Goal: Navigation & Orientation: Find specific page/section

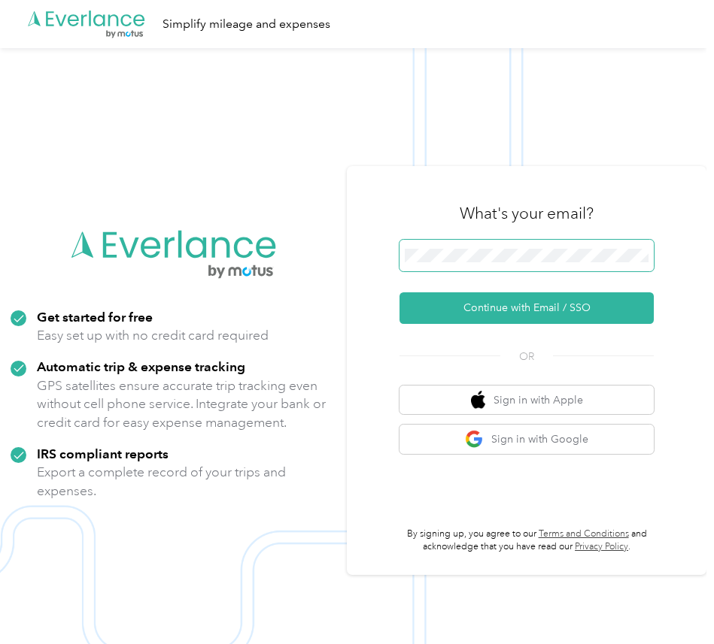
click at [431, 263] on span at bounding box center [526, 256] width 254 height 32
click at [399, 293] on button "Continue with Email / SSO" at bounding box center [526, 309] width 254 height 32
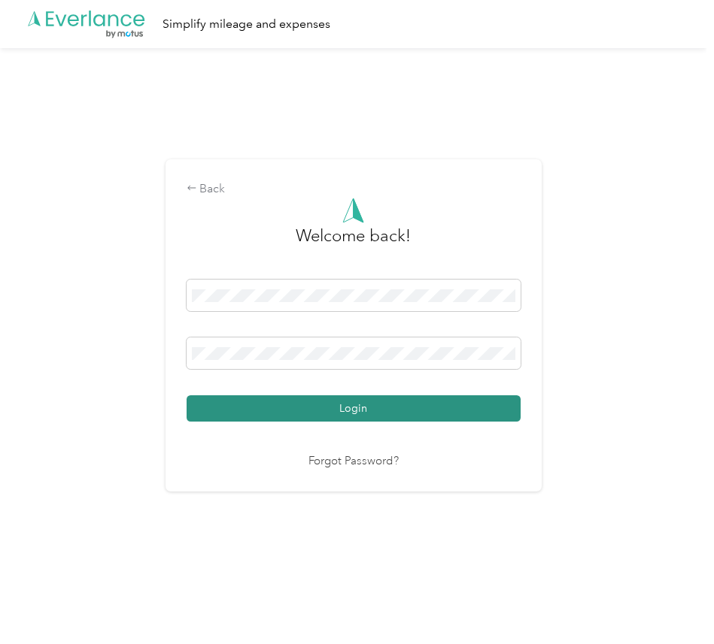
click at [353, 405] on button "Login" at bounding box center [354, 409] width 334 height 26
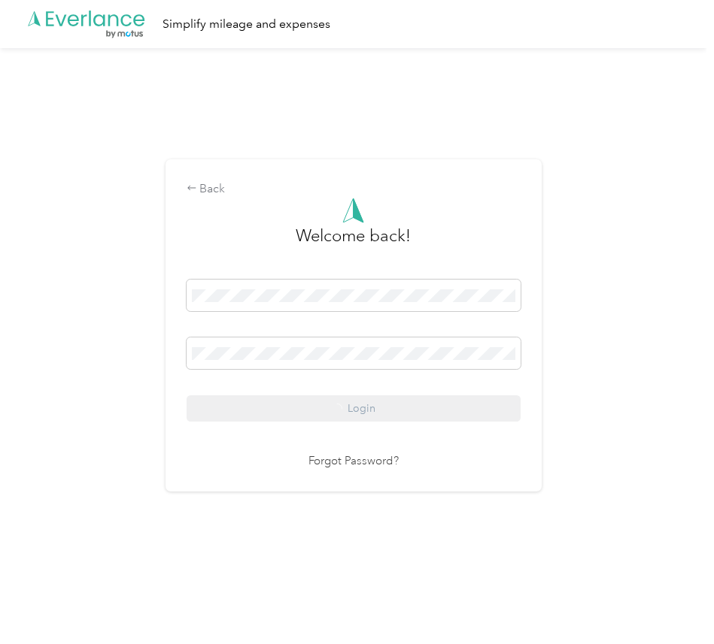
click at [602, 230] on div "Back Welcome back! Login Forgot Password?" at bounding box center [353, 331] width 706 height 567
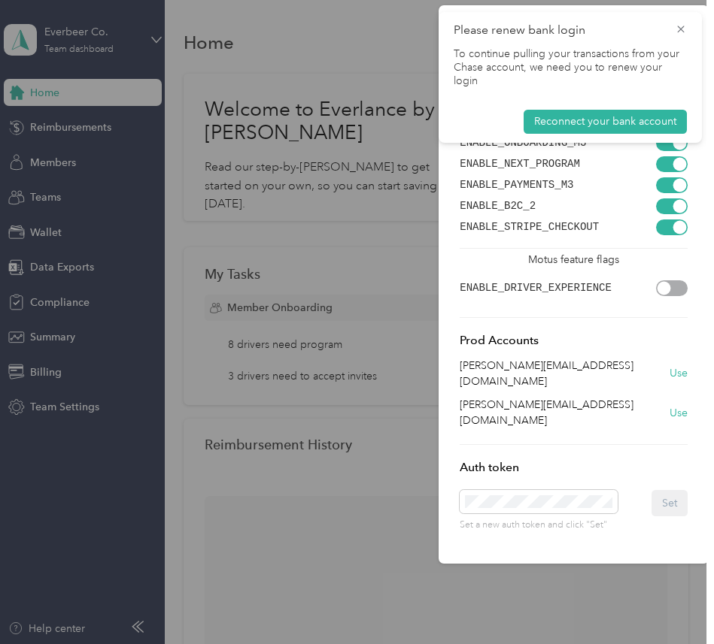
click at [684, 20] on div "Please renew bank login To continue pulling your transactions from your Chase a…" at bounding box center [569, 77] width 263 height 131
click at [681, 26] on icon at bounding box center [681, 30] width 12 height 14
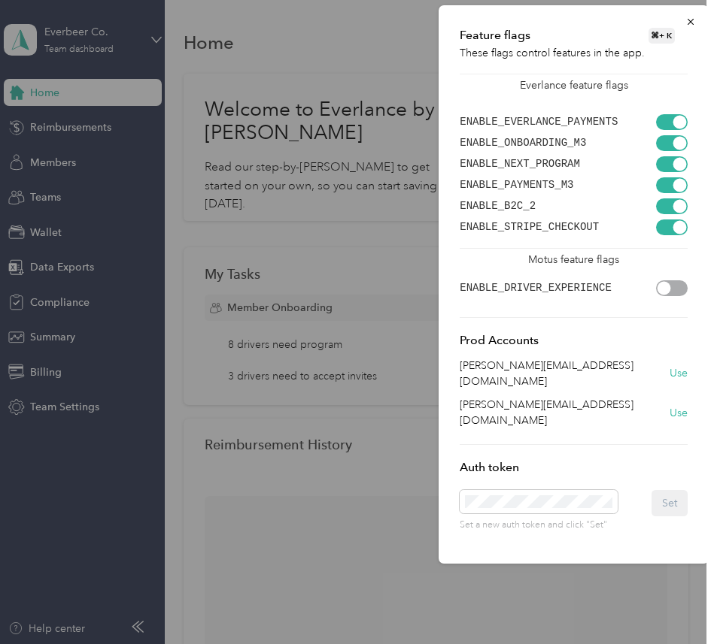
click at [238, 209] on div at bounding box center [357, 322] width 714 height 644
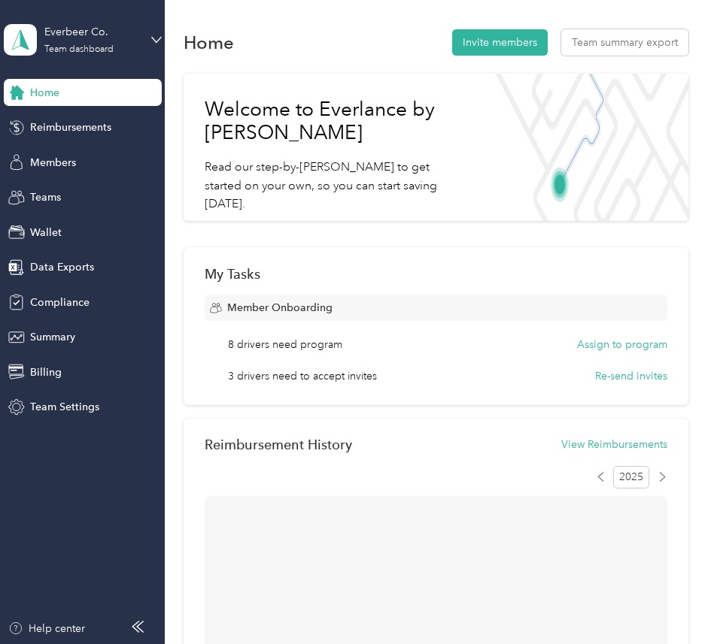
click at [117, 38] on div "Everbeer Co." at bounding box center [91, 32] width 94 height 16
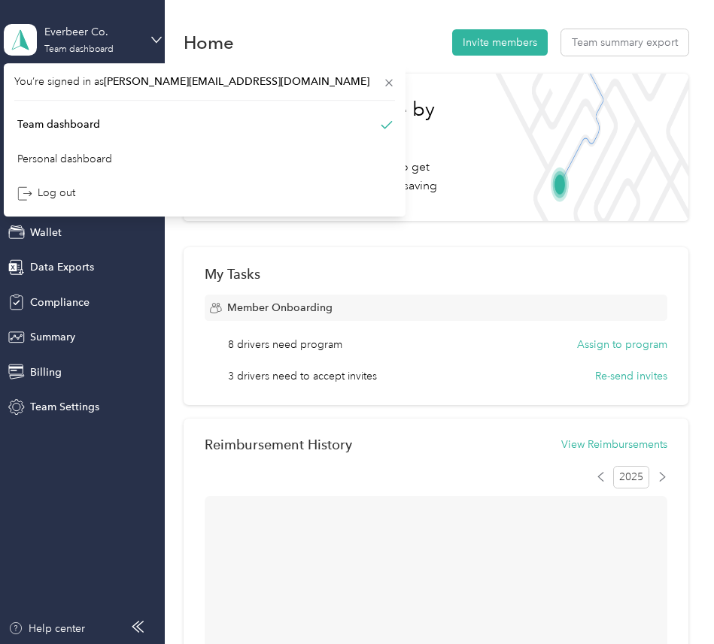
click at [117, 38] on div "Everbeer Co." at bounding box center [91, 32] width 94 height 16
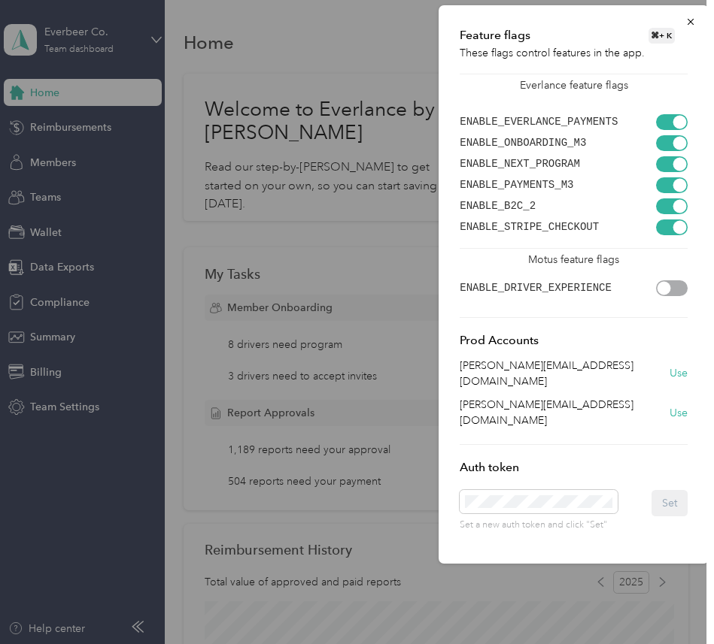
click at [245, 150] on div at bounding box center [357, 322] width 714 height 644
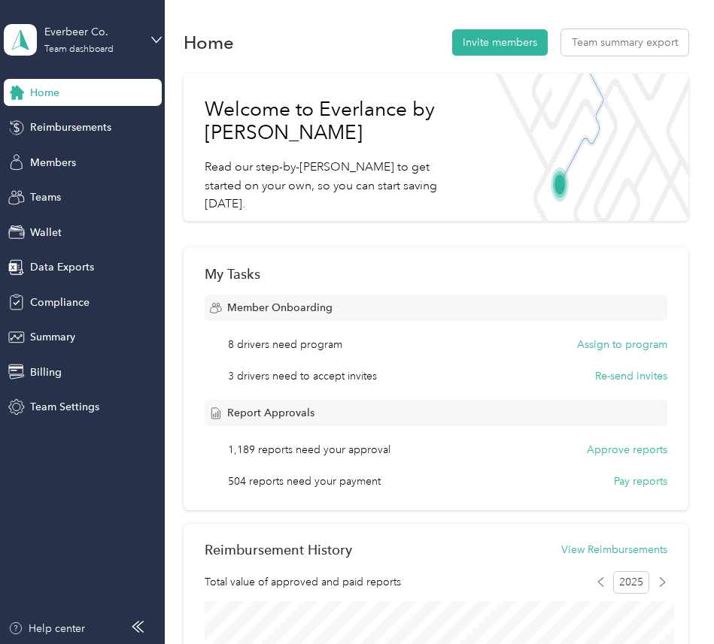
click at [102, 63] on div "Everbeer Co. Team dashboard" at bounding box center [83, 40] width 158 height 53
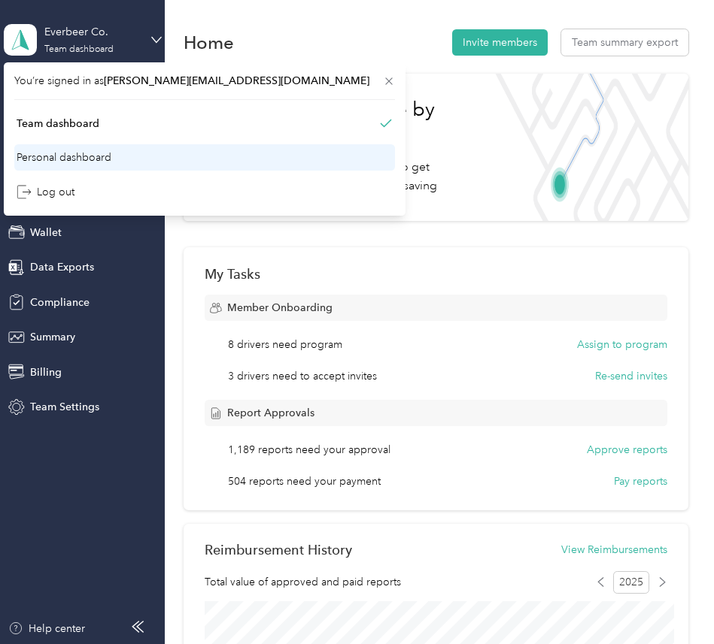
click at [91, 147] on div "Personal dashboard" at bounding box center [204, 157] width 381 height 26
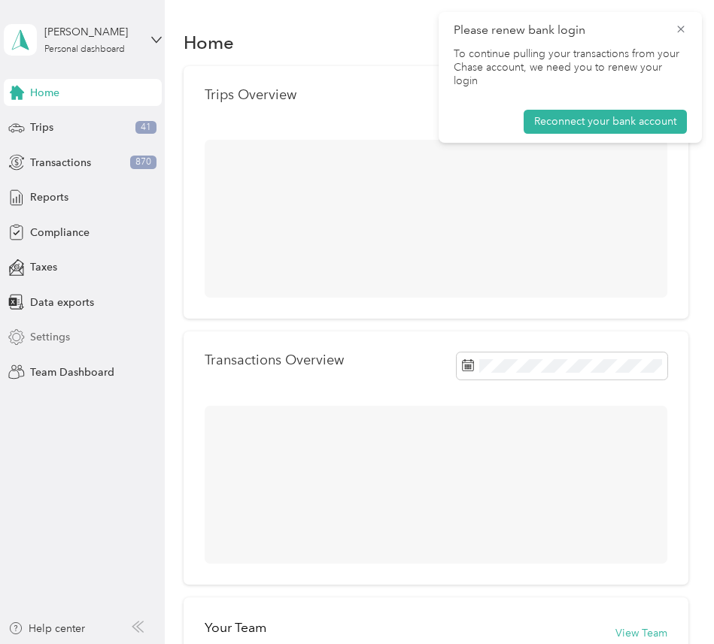
click at [86, 333] on div "Settings" at bounding box center [83, 337] width 158 height 27
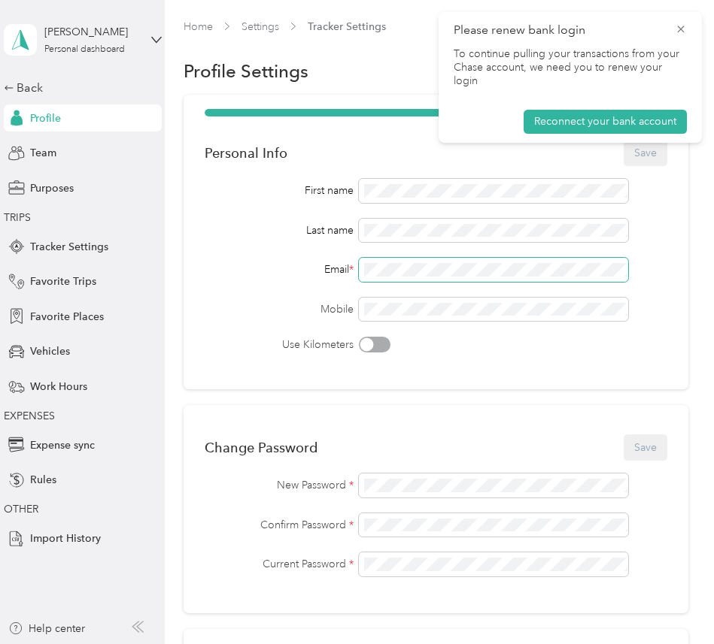
click at [463, 262] on span at bounding box center [493, 270] width 269 height 24
click at [466, 277] on span at bounding box center [493, 270] width 269 height 24
click at [706, 244] on div "Home Settings Tracker Settings Profile Settings Personal Info Save First name L…" at bounding box center [435, 553] width 541 height 1107
click at [686, 256] on div "Personal Info Save First name Last name Email * Mobile Use Kilometers" at bounding box center [435, 242] width 505 height 295
click at [112, 32] on div "Clark Smithers" at bounding box center [91, 32] width 94 height 16
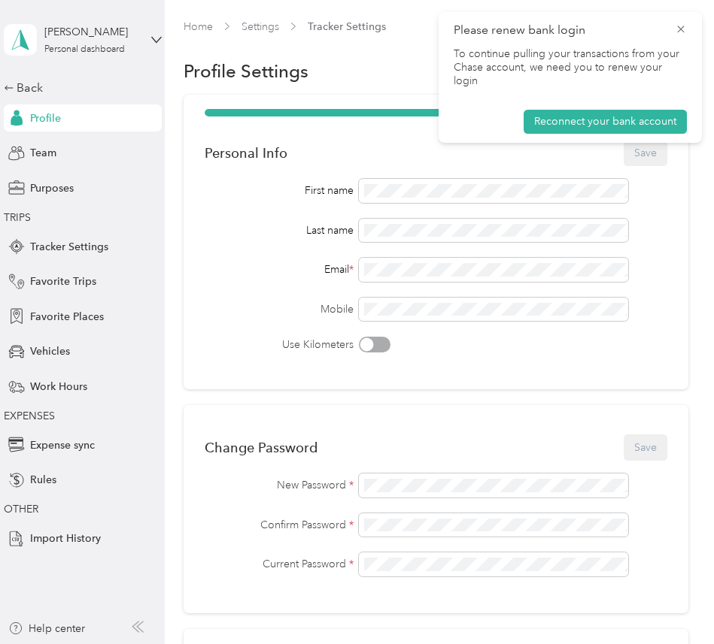
click at [89, 108] on div "You’re signed in as clark+fleettest1@everlance.com Team dashboard Personal dash…" at bounding box center [205, 138] width 402 height 153
click at [105, 14] on div "Clark Smithers Personal dashboard" at bounding box center [83, 40] width 158 height 53
click at [115, 125] on div "Team dashboard" at bounding box center [204, 124] width 381 height 26
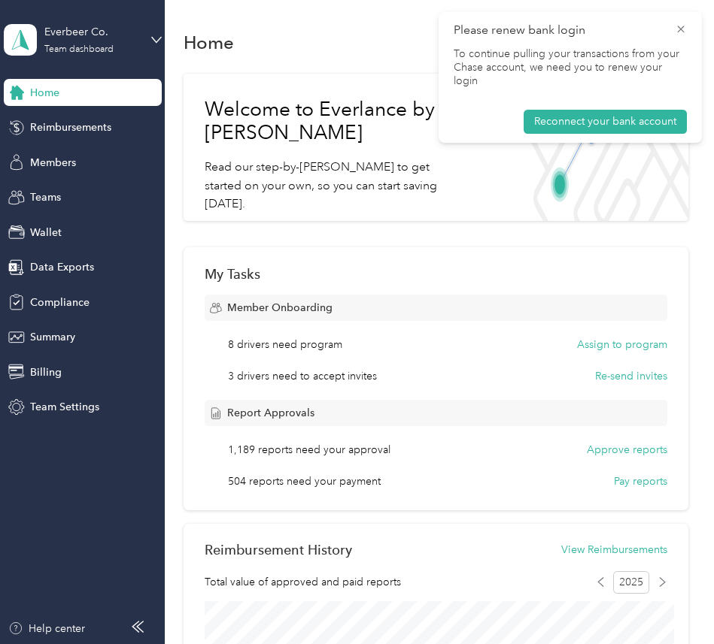
click at [678, 20] on div "Please renew bank login To continue pulling your transactions from your Chase a…" at bounding box center [569, 77] width 263 height 131
click at [678, 32] on icon at bounding box center [681, 30] width 12 height 14
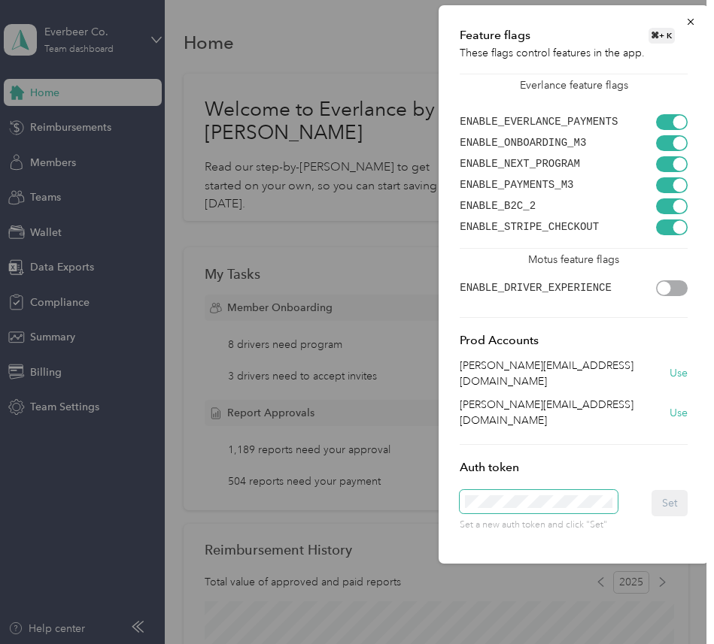
scroll to position [0, 41]
click at [670, 490] on button "Set" at bounding box center [669, 503] width 36 height 26
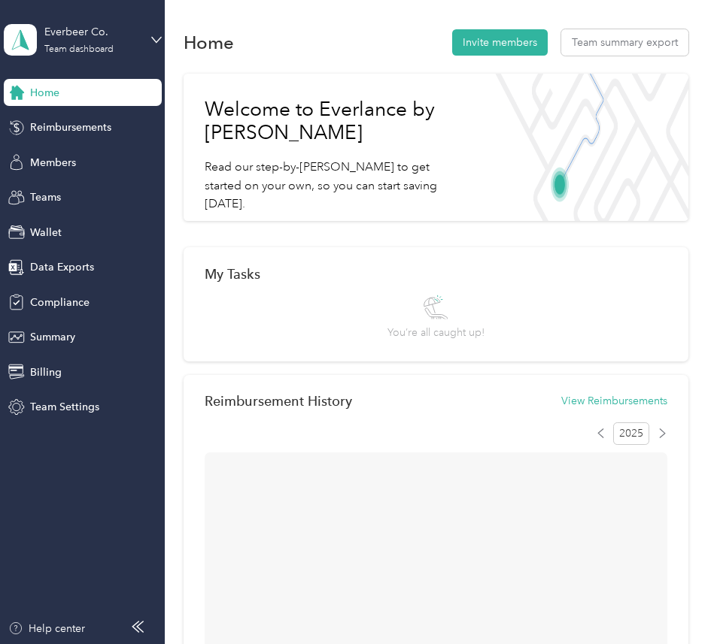
click at [102, 31] on div "Everbeer Co." at bounding box center [91, 32] width 94 height 16
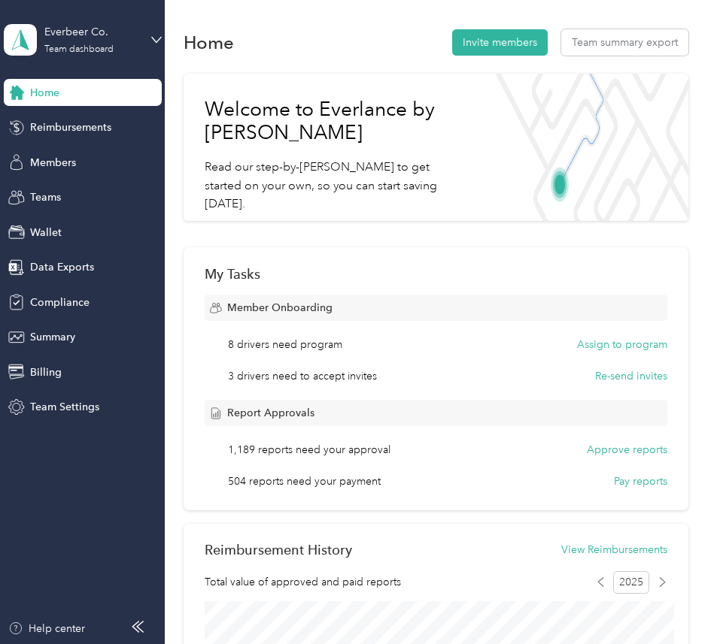
click at [520, 153] on img at bounding box center [587, 147] width 201 height 147
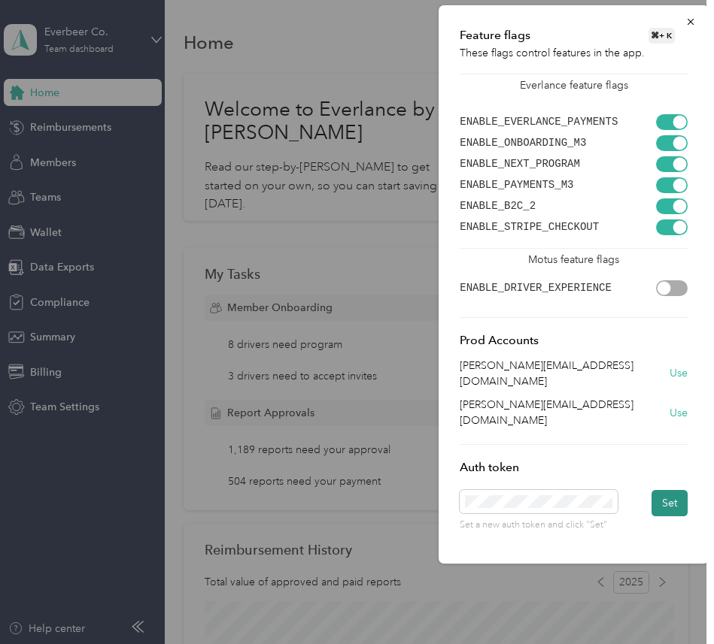
click at [668, 490] on button "Set" at bounding box center [669, 503] width 36 height 26
